Goal: Book appointment/travel/reservation

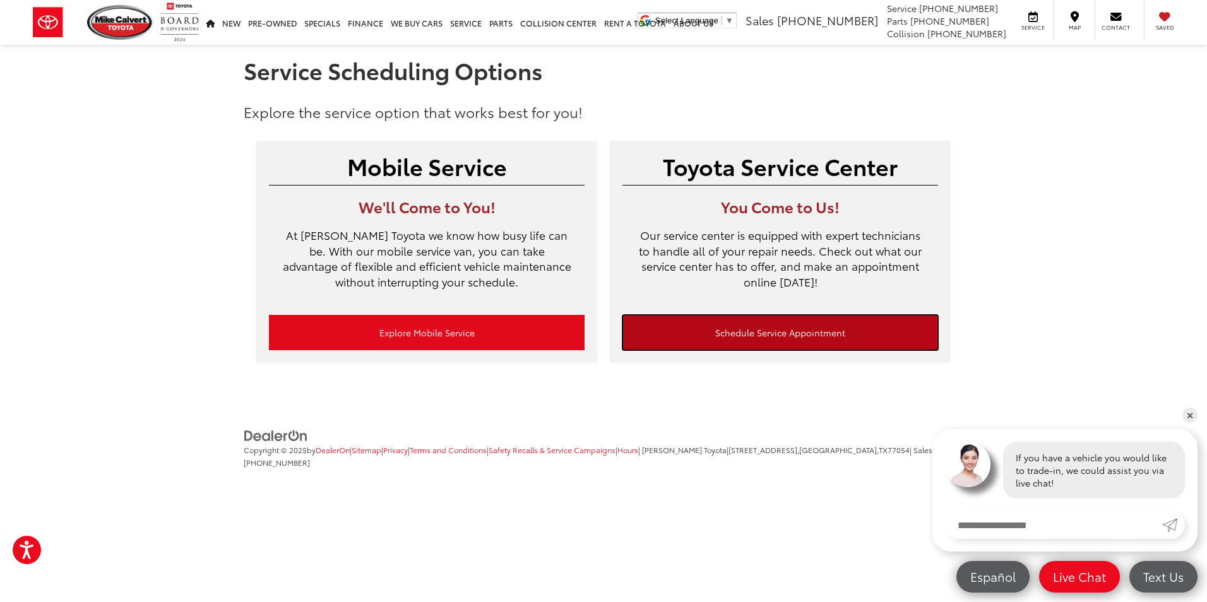
click at [778, 332] on link "Schedule Service Appointment" at bounding box center [780, 332] width 316 height 35
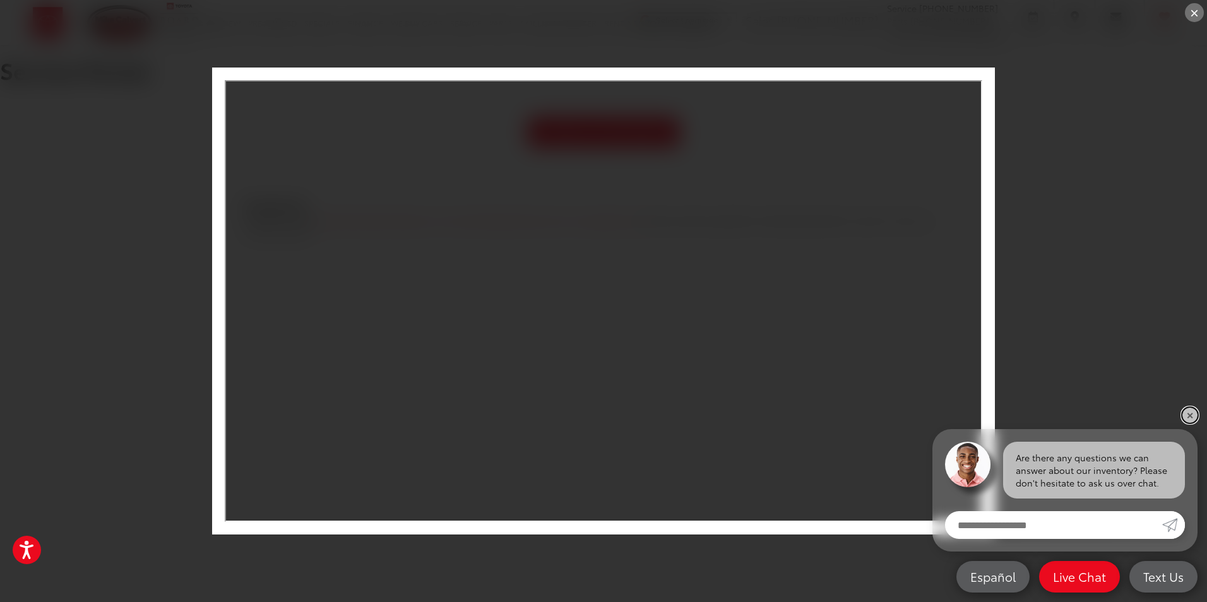
click at [1194, 415] on link "✕" at bounding box center [1189, 415] width 15 height 15
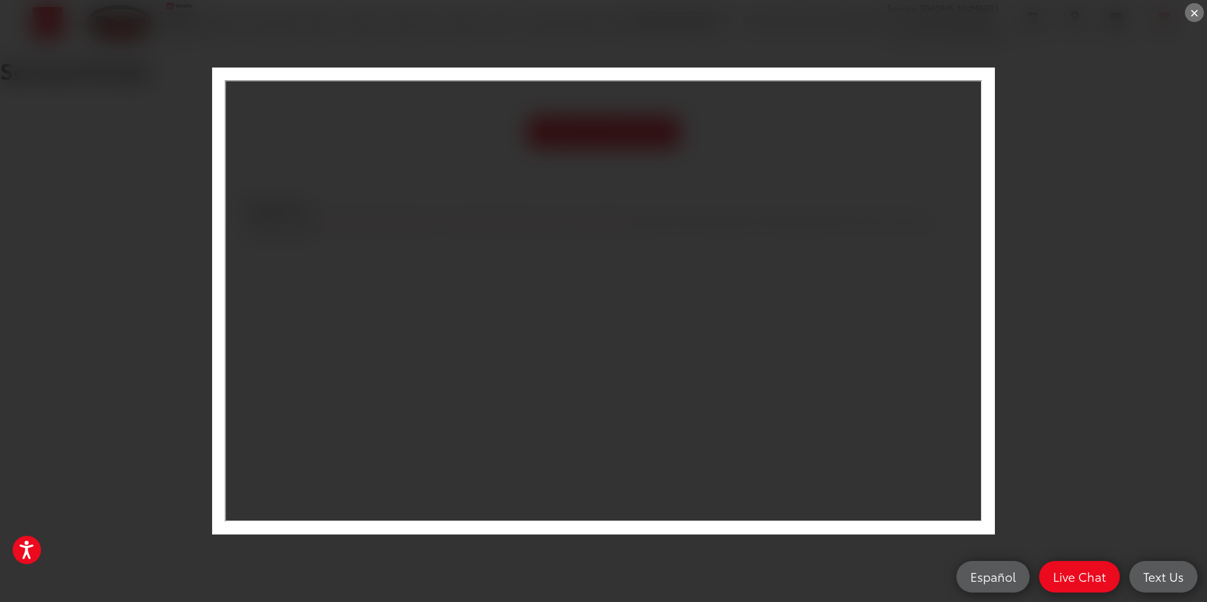
click at [1200, 13] on div "×" at bounding box center [1194, 12] width 19 height 19
